Goal: Understand process/instructions: Learn how to perform a task or action

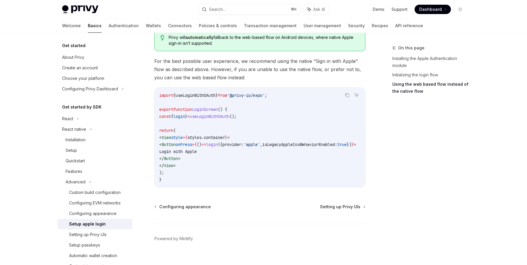
scroll to position [449, 0]
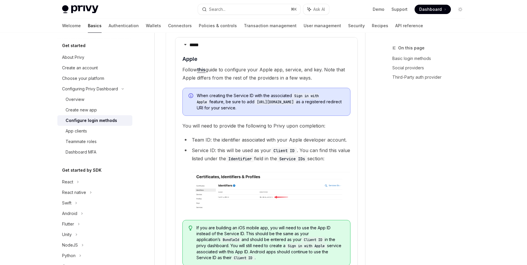
scroll to position [728, 0]
click at [203, 66] on link "this" at bounding box center [201, 69] width 8 height 6
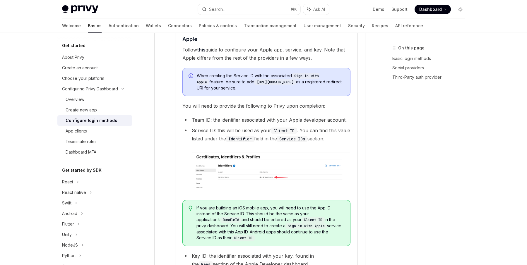
scroll to position [751, 0]
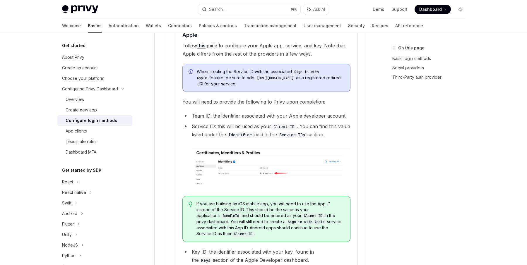
drag, startPoint x: 336, startPoint y: 69, endPoint x: 244, endPoint y: 71, distance: 92.0
click at [255, 75] on code "[URL][DOMAIN_NAME]" at bounding box center [276, 78] width 42 height 6
copy code "[URL][DOMAIN_NAME]"
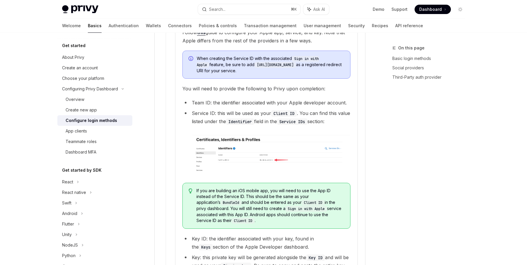
scroll to position [721, 0]
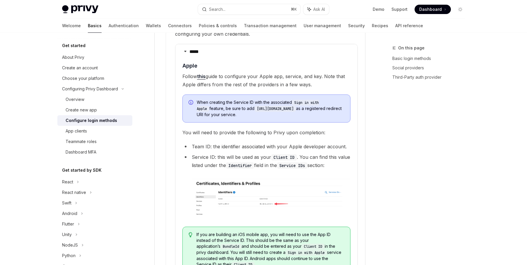
copy code "[URL][DOMAIN_NAME]"
